Goal: Information Seeking & Learning: Check status

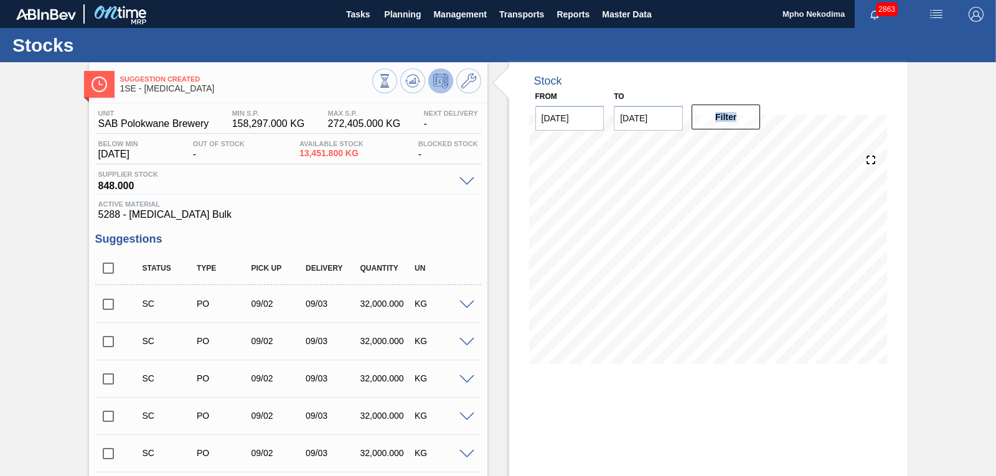
scroll to position [60, 0]
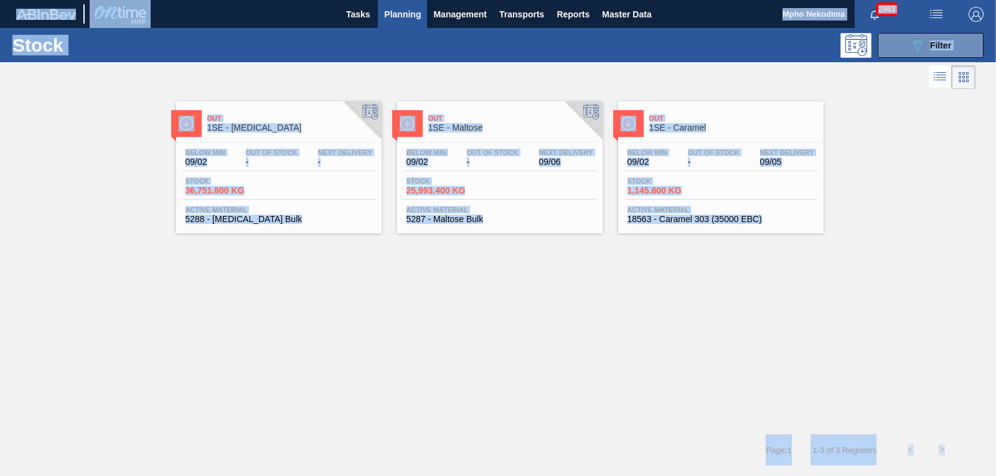
click at [537, 296] on div "Out 1SE - [MEDICAL_DATA] Below Min 09/02 Out Of Stock - Next Delivery - Stock 3…" at bounding box center [498, 263] width 996 height 342
click at [538, 296] on div "Out 1SE - [MEDICAL_DATA] Below Min 09/02 Out Of Stock - Next Delivery - Stock 3…" at bounding box center [498, 263] width 996 height 342
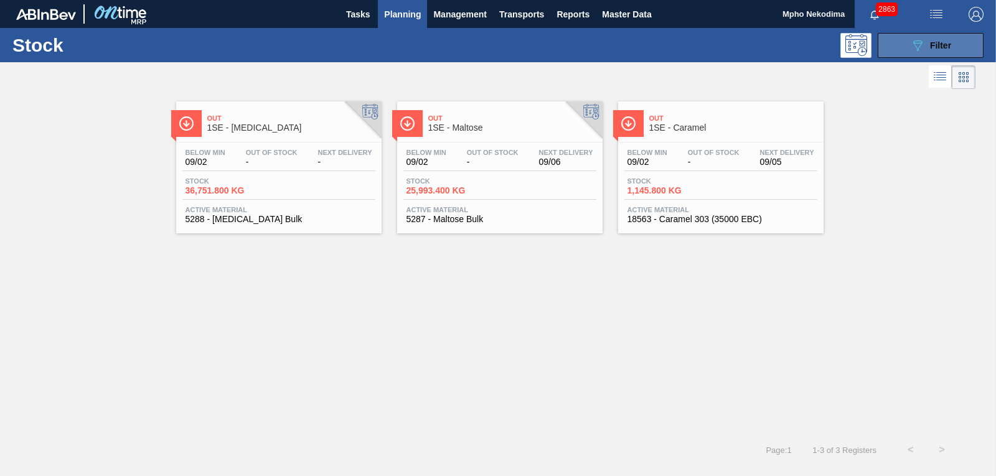
click at [908, 49] on button "089F7B8B-B2A5-4AFE-B5C0-19BA573D28AC Filter" at bounding box center [931, 45] width 106 height 25
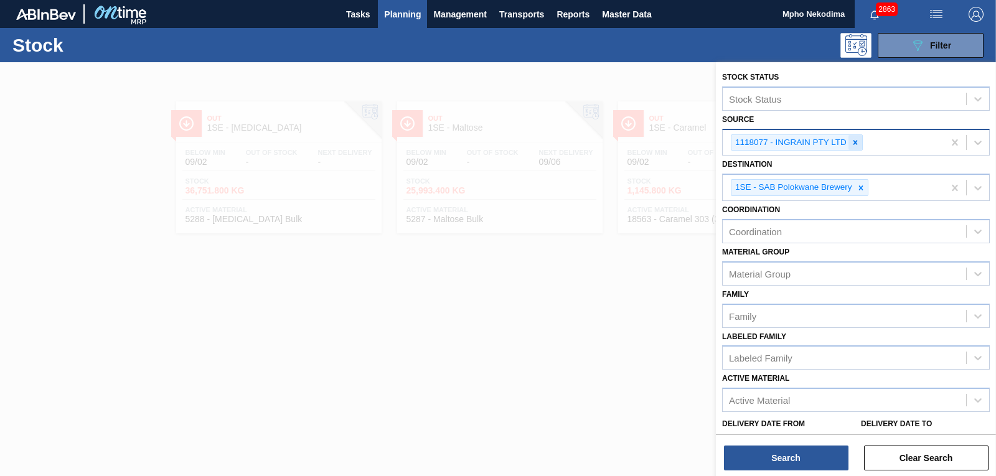
click at [855, 144] on icon at bounding box center [855, 142] width 4 height 4
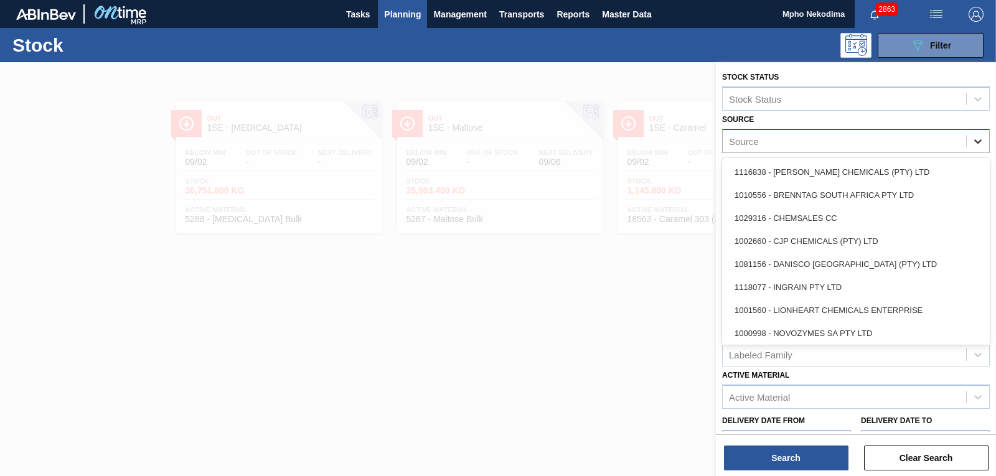
click at [979, 141] on icon at bounding box center [977, 141] width 7 height 4
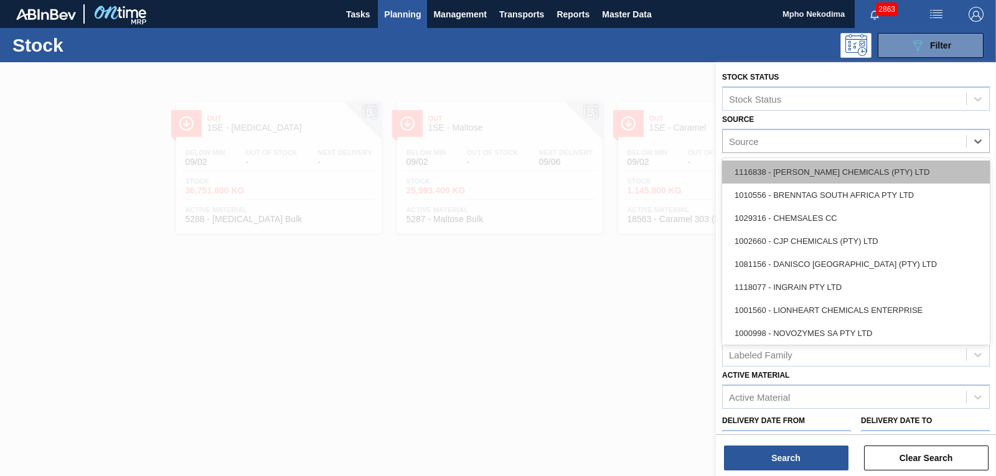
click at [837, 176] on div "1116838 - [PERSON_NAME] CHEMICALS (PTY) LTD" at bounding box center [856, 172] width 268 height 23
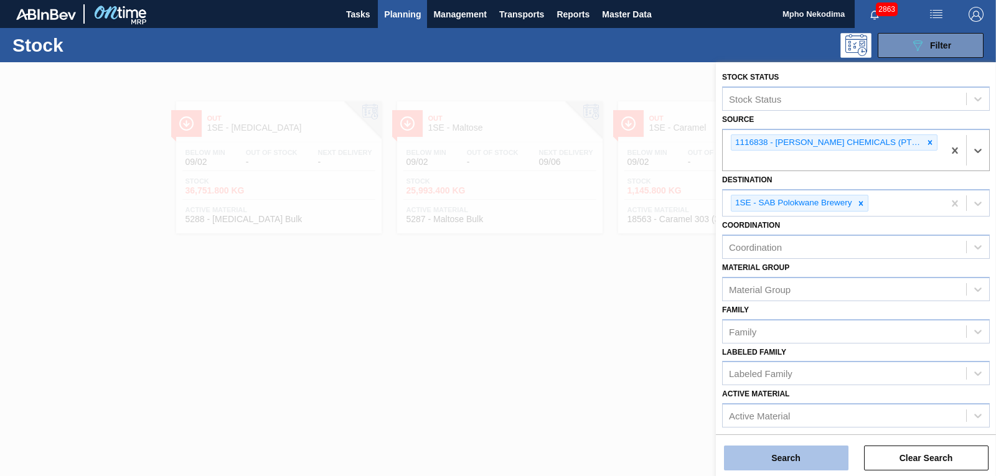
click at [809, 451] on button "Search" at bounding box center [786, 458] width 124 height 25
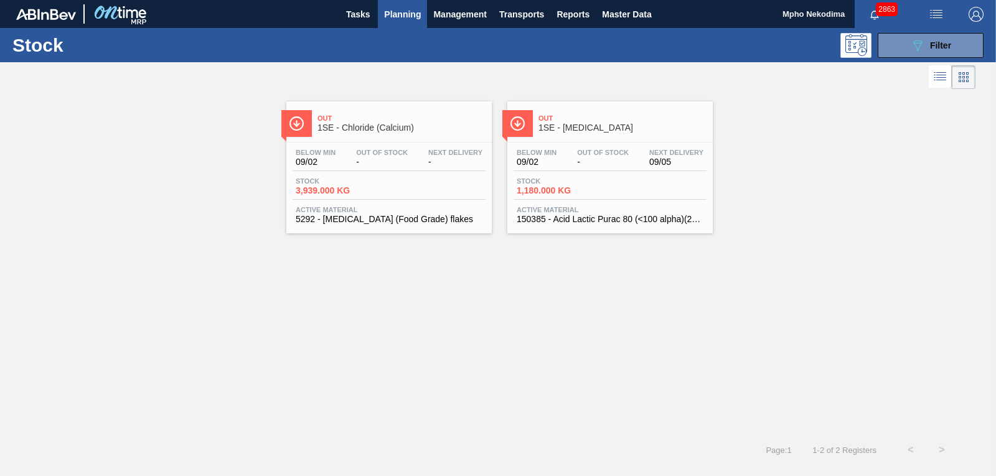
click at [555, 217] on span "150385 - Acid Lactic Purac 80 (<100 alpha)(25kg)" at bounding box center [610, 219] width 187 height 9
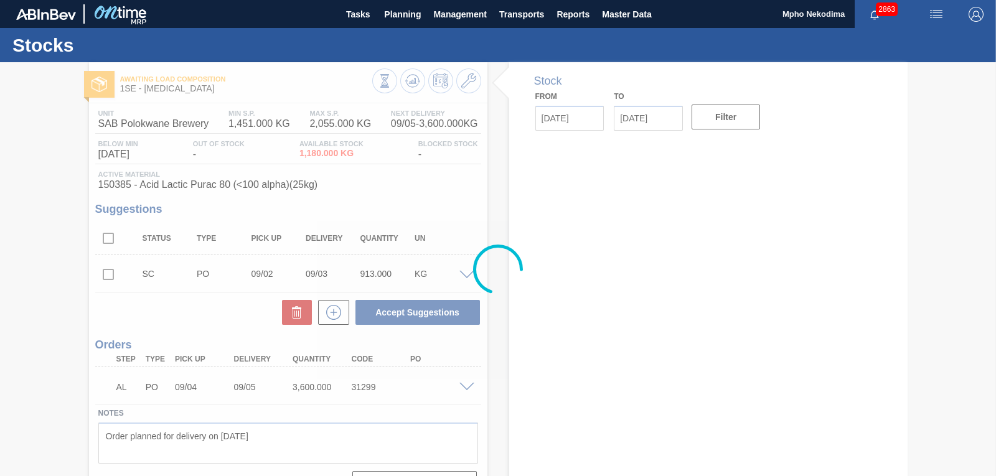
type input "[DATE]"
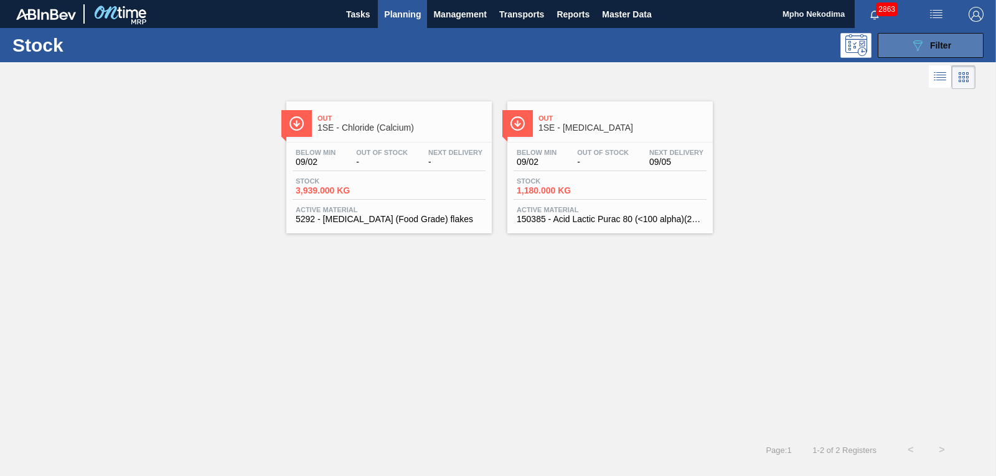
click at [921, 43] on icon "089F7B8B-B2A5-4AFE-B5C0-19BA573D28AC" at bounding box center [917, 45] width 15 height 15
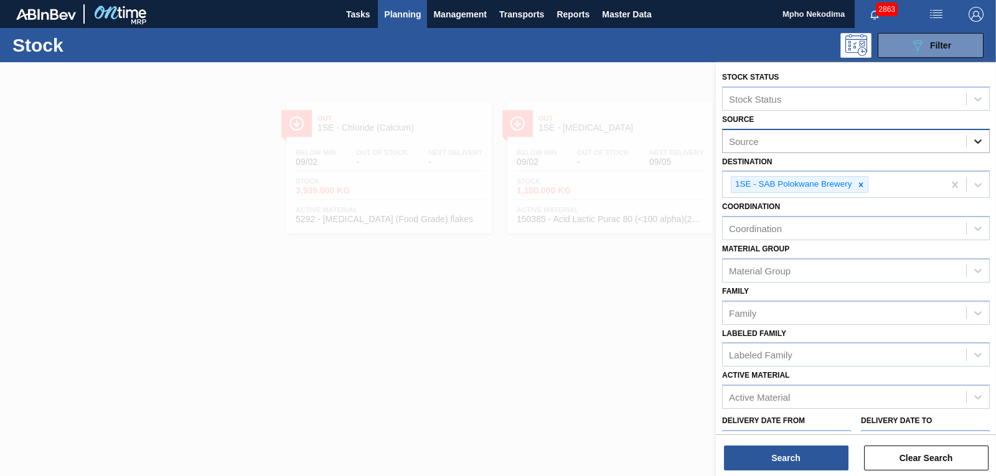
click at [976, 139] on icon at bounding box center [978, 141] width 12 height 12
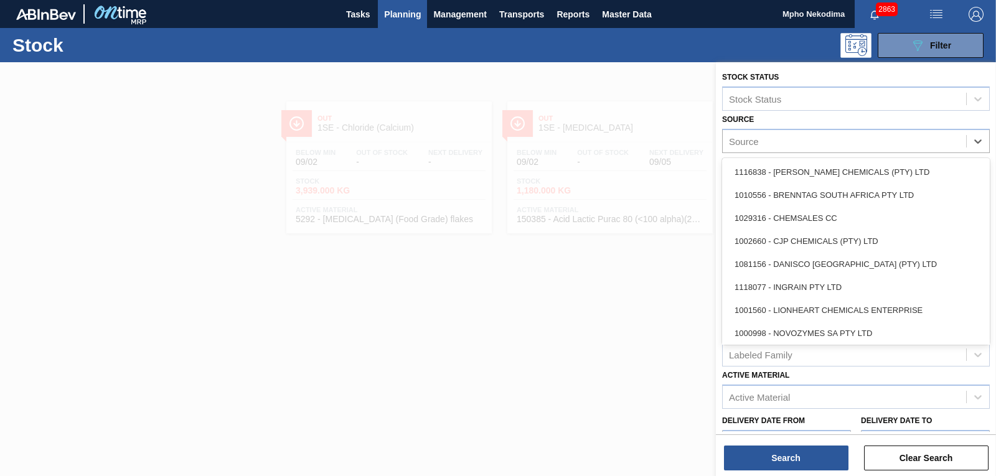
click at [871, 242] on div "1002660 - CJP CHEMICALS (PTY) LTD" at bounding box center [856, 241] width 268 height 23
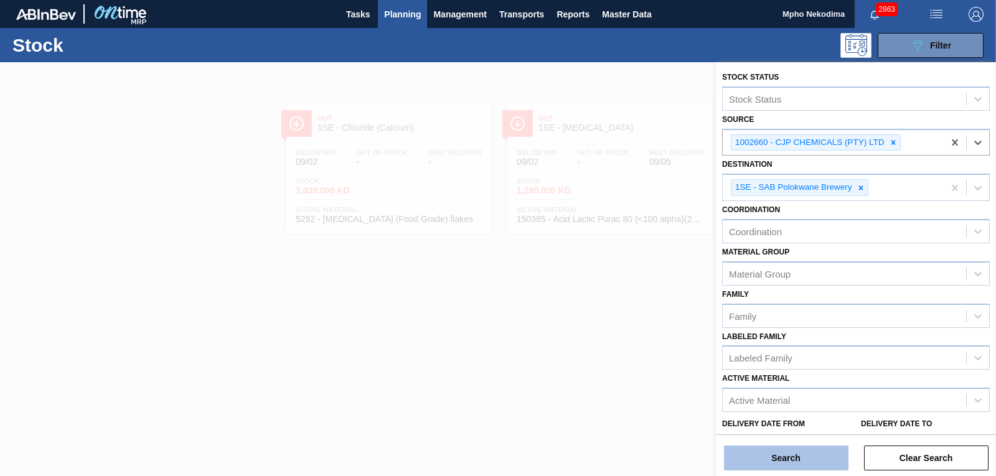
click at [818, 456] on button "Search" at bounding box center [786, 458] width 124 height 25
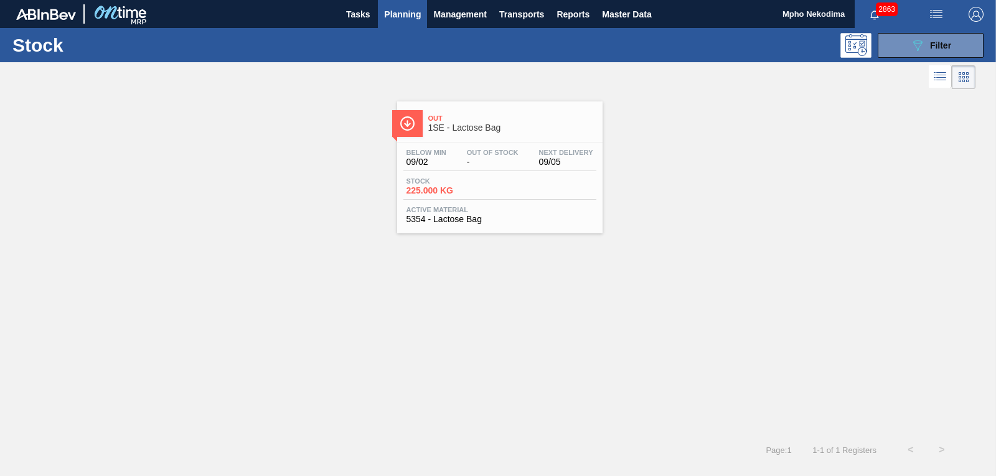
click at [454, 217] on span "5354 - Lactose Bag" at bounding box center [499, 219] width 187 height 9
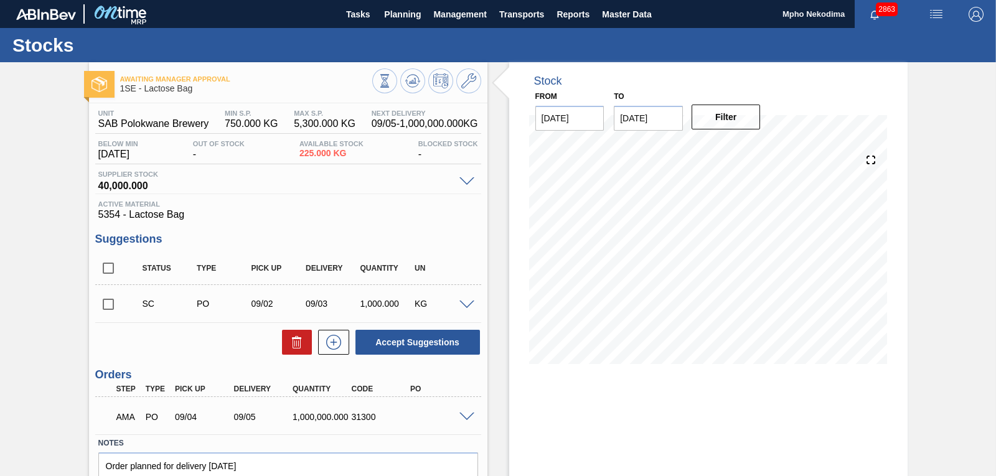
click at [436, 224] on div "Unit SAB Polokwane Brewery MIN S.P. 750.000 KG MAX S.P. 5,300.000 KG Next Deliv…" at bounding box center [288, 316] width 398 height 427
click at [964, 120] on div "Awaiting Manager Approval 1SE - Lactose Bag Unit SAB Polokwane Brewery MIN S.P.…" at bounding box center [498, 299] width 996 height 474
click at [306, 14] on div "Tasks Planning Management Transports Reports Master Data" at bounding box center [498, 14] width 996 height 28
click at [377, 204] on span "Active Material" at bounding box center [288, 203] width 380 height 7
